Goal: Find specific page/section: Find specific page/section

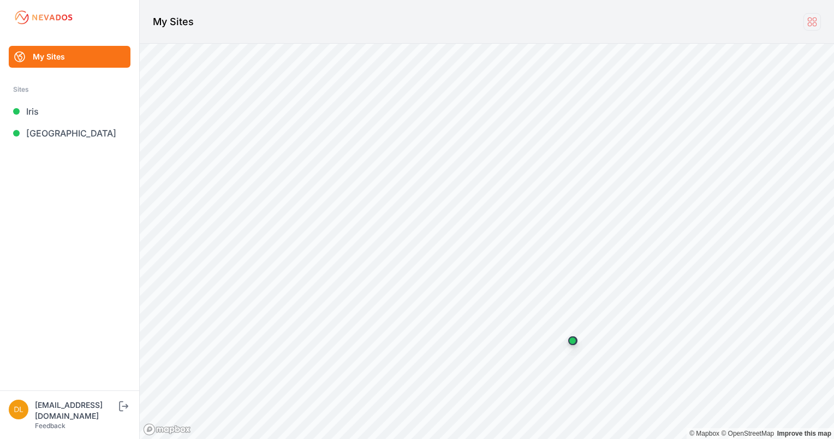
click at [811, 21] on icon at bounding box center [812, 21] width 8 height 8
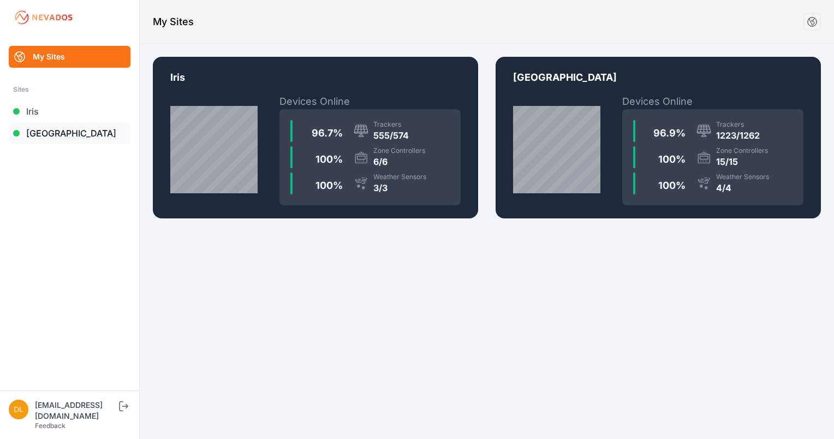
click at [32, 130] on link "[GEOGRAPHIC_DATA]" at bounding box center [70, 133] width 122 height 22
click at [55, 129] on link "[GEOGRAPHIC_DATA]" at bounding box center [70, 133] width 122 height 22
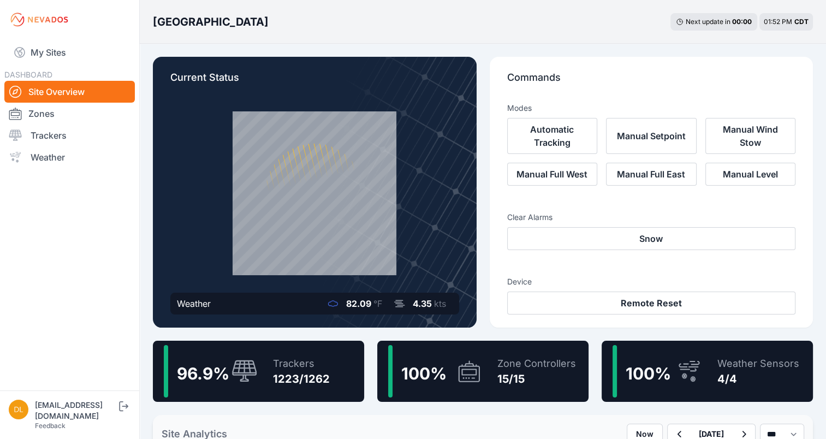
click at [278, 383] on div "1223/1262" at bounding box center [301, 378] width 57 height 15
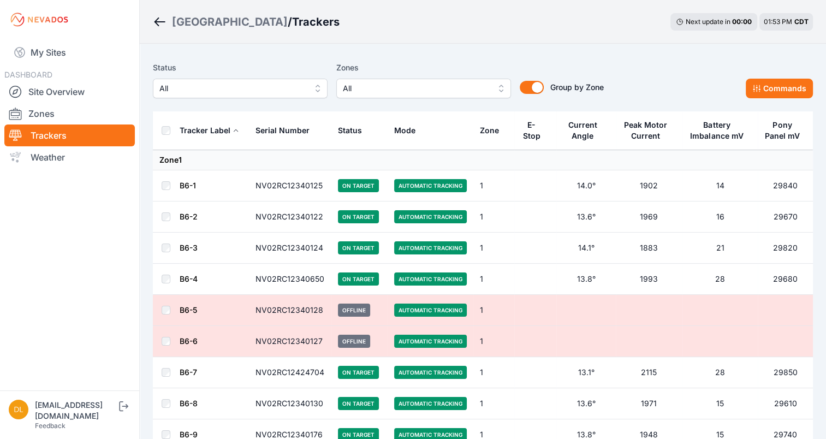
click at [525, 126] on div "E-Stop" at bounding box center [531, 131] width 21 height 22
click at [533, 92] on button "Group by Zone" at bounding box center [532, 87] width 24 height 13
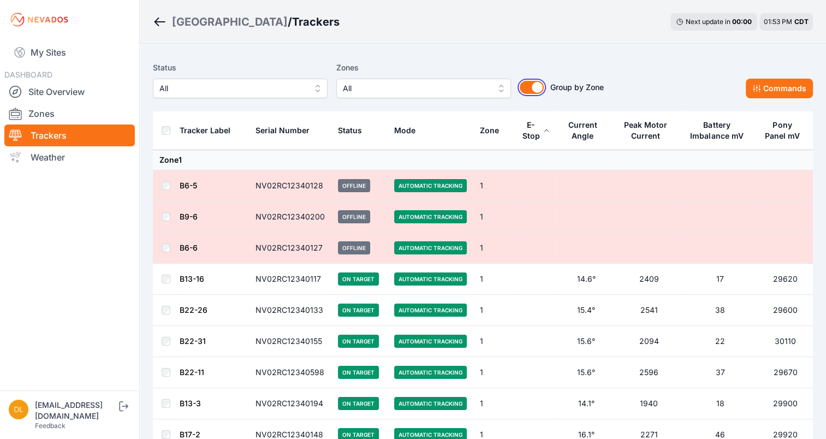
click at [537, 88] on button "Group by Zone" at bounding box center [532, 87] width 24 height 13
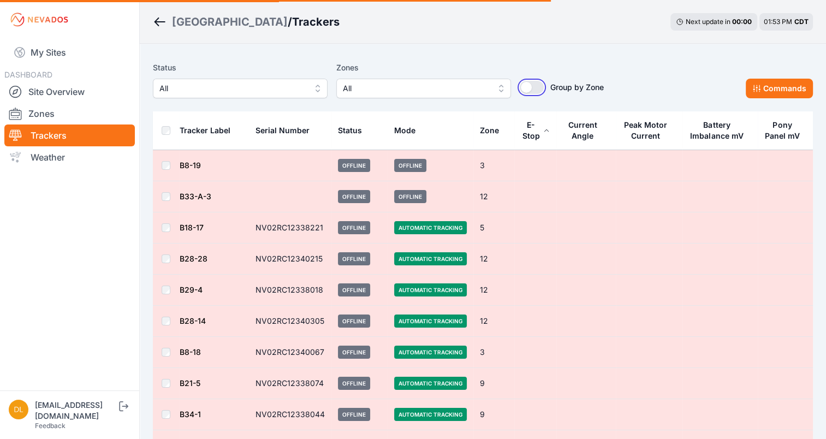
click at [539, 92] on button "Group by Zone" at bounding box center [532, 87] width 24 height 13
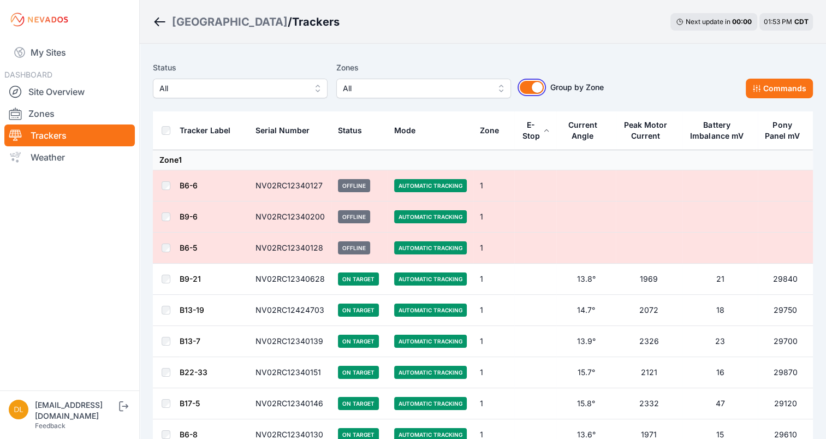
click at [535, 85] on button "Group by Zone" at bounding box center [532, 87] width 24 height 13
